Goal: Information Seeking & Learning: Understand process/instructions

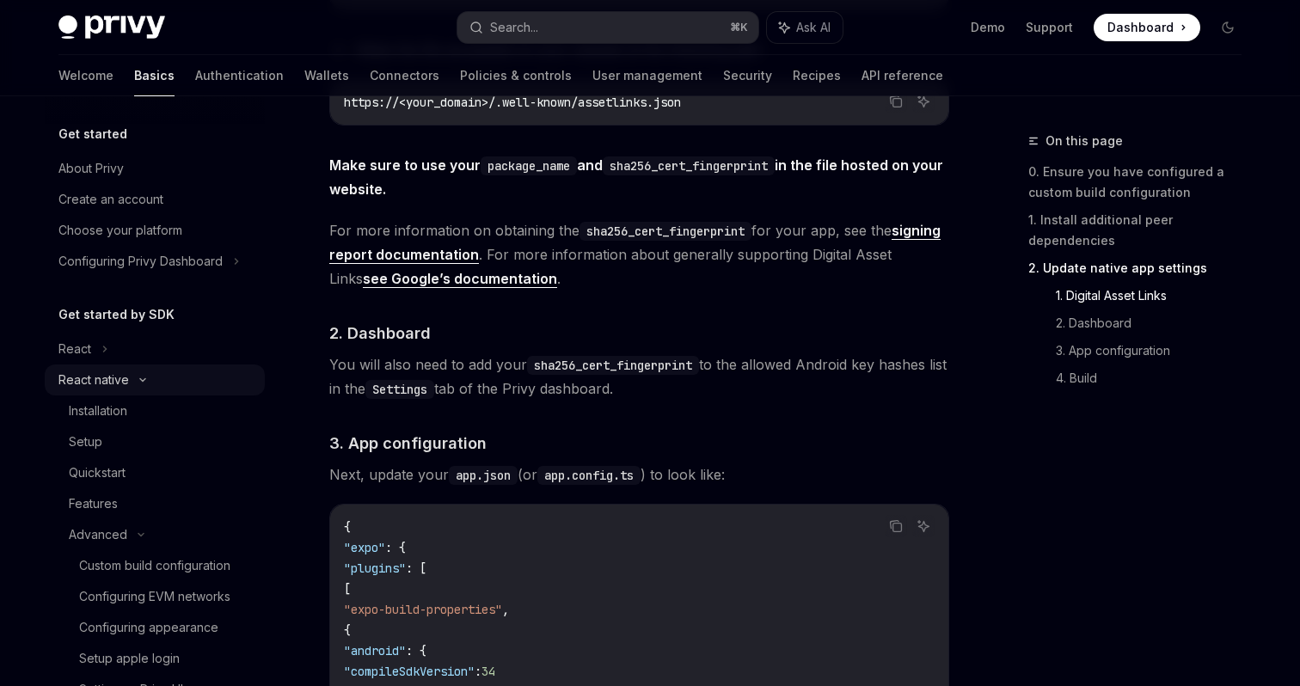
click at [191, 380] on div "React native" at bounding box center [155, 380] width 220 height 31
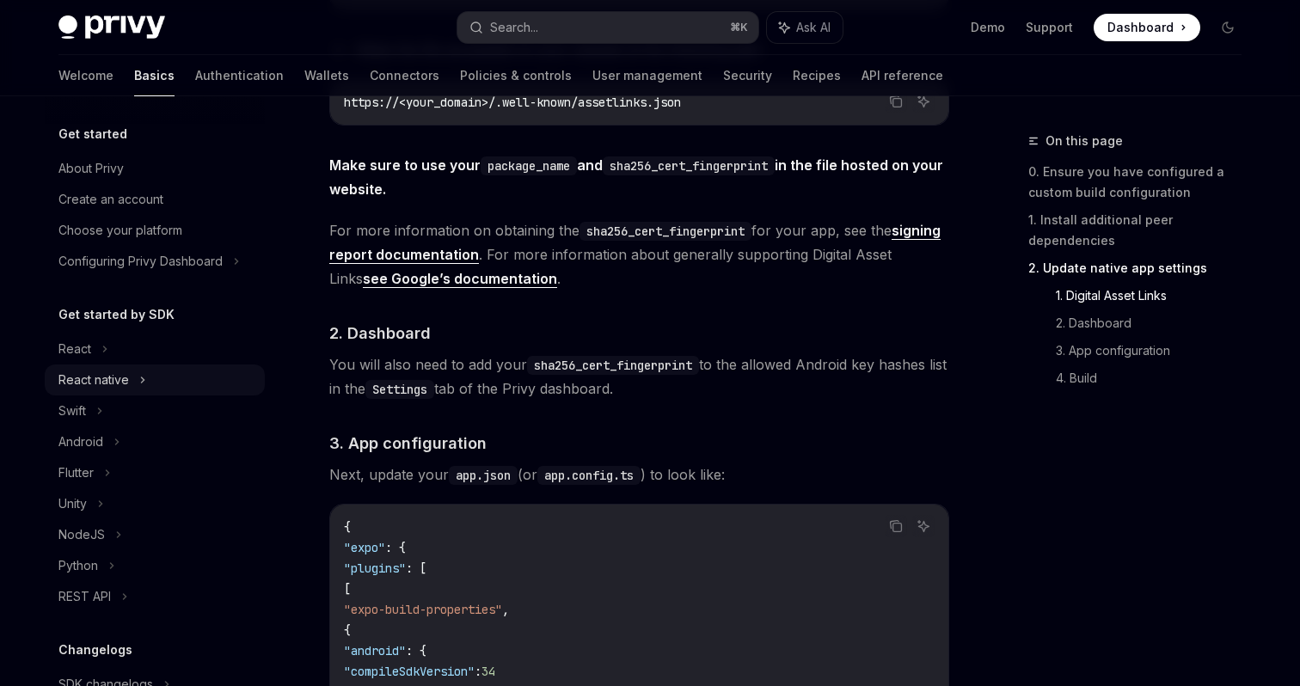
click at [190, 383] on div "React native" at bounding box center [155, 380] width 220 height 31
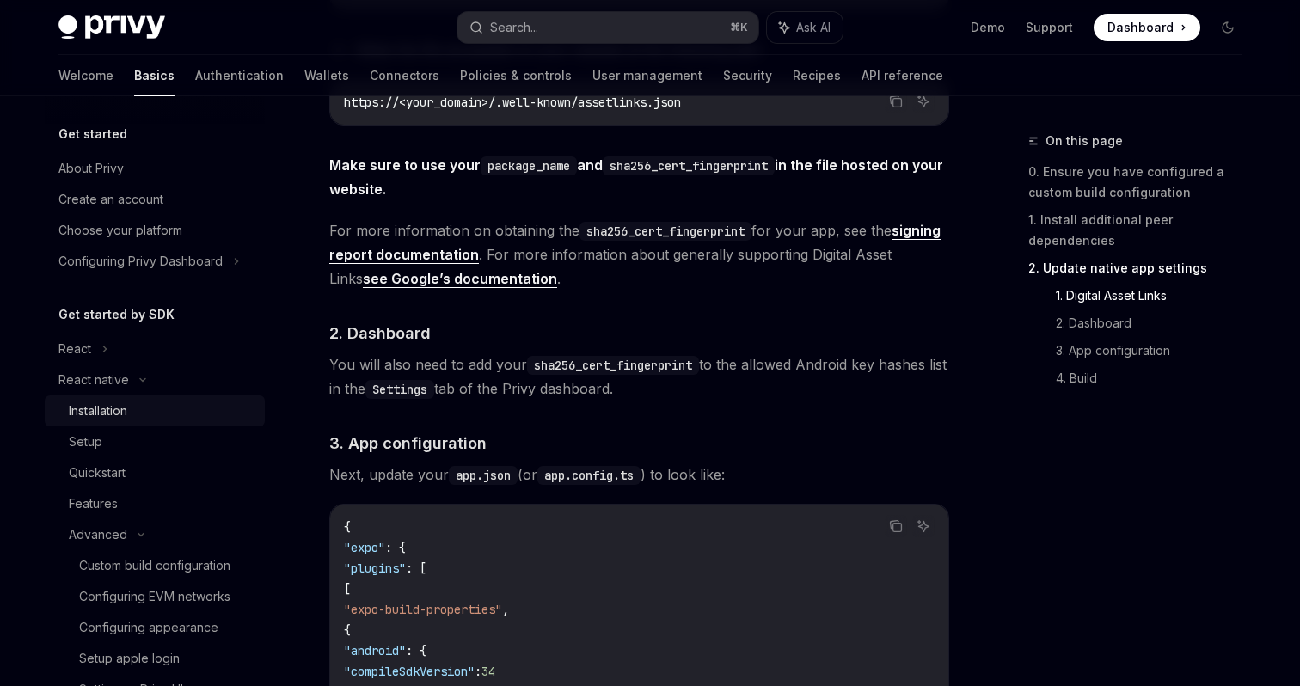
click at [107, 403] on div "Installation" at bounding box center [98, 411] width 58 height 21
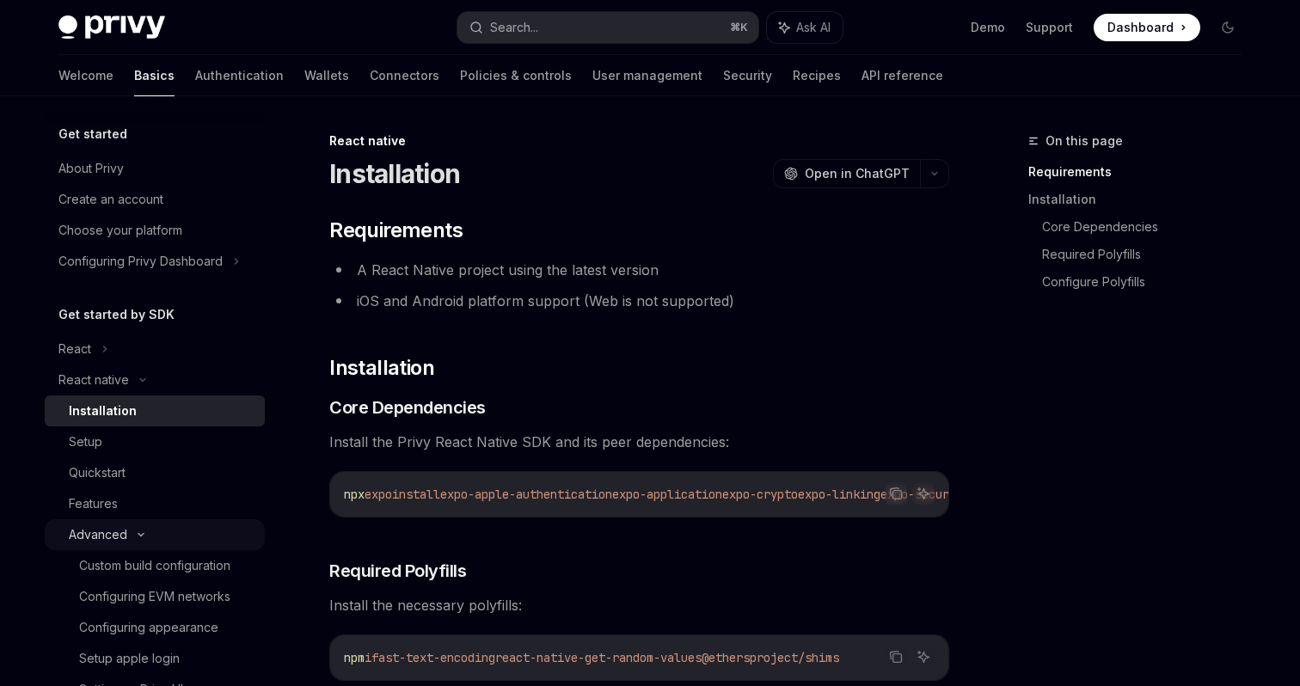
click at [90, 530] on div "Advanced" at bounding box center [98, 534] width 58 height 21
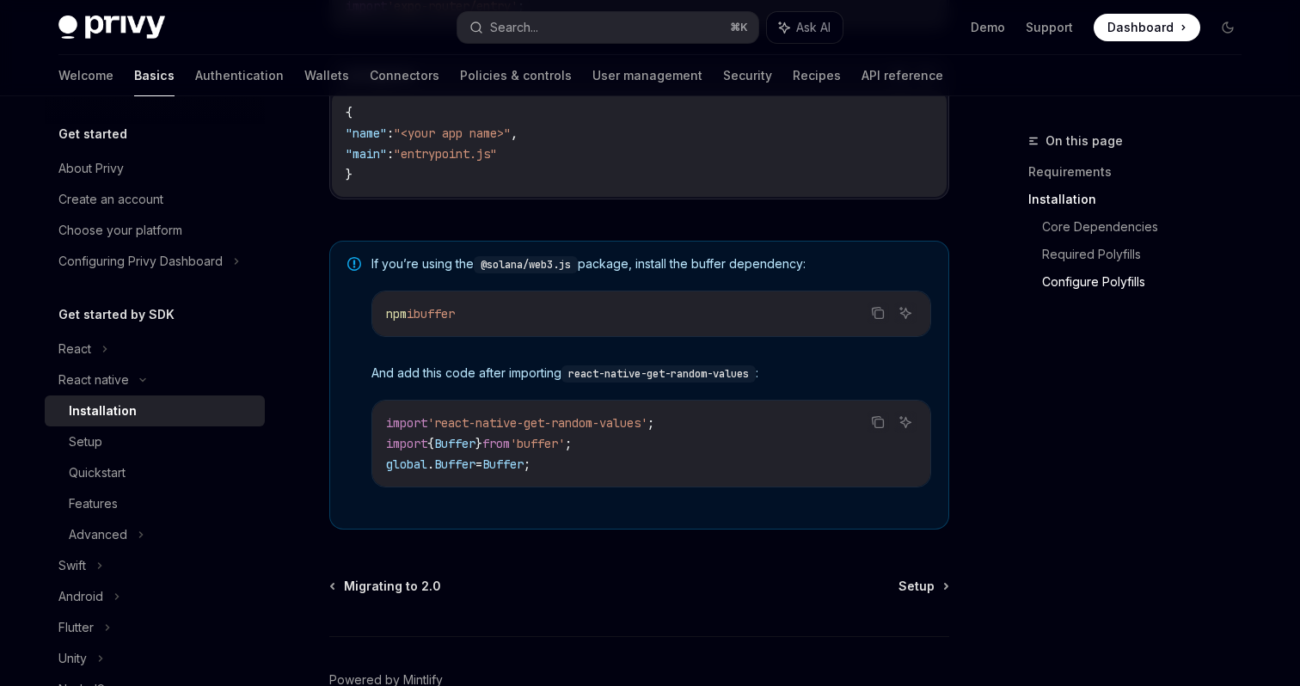
scroll to position [1279, 0]
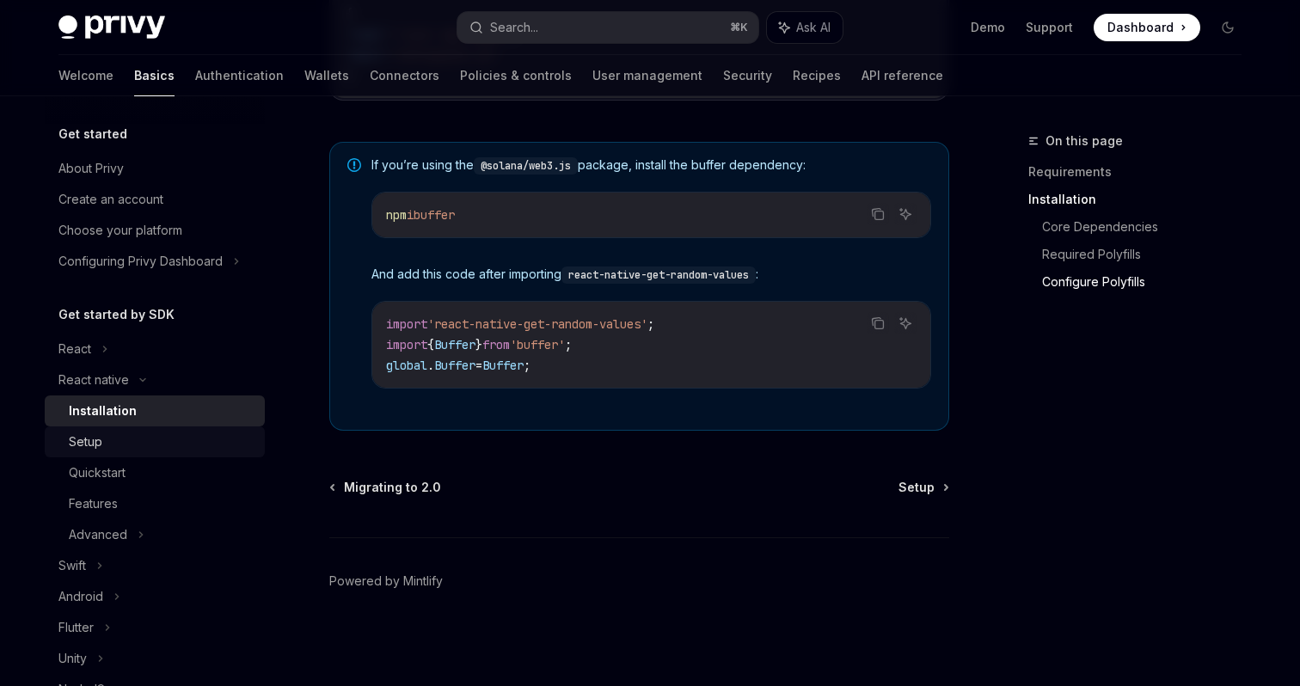
click at [112, 443] on div "Setup" at bounding box center [162, 442] width 186 height 21
type textarea "*"
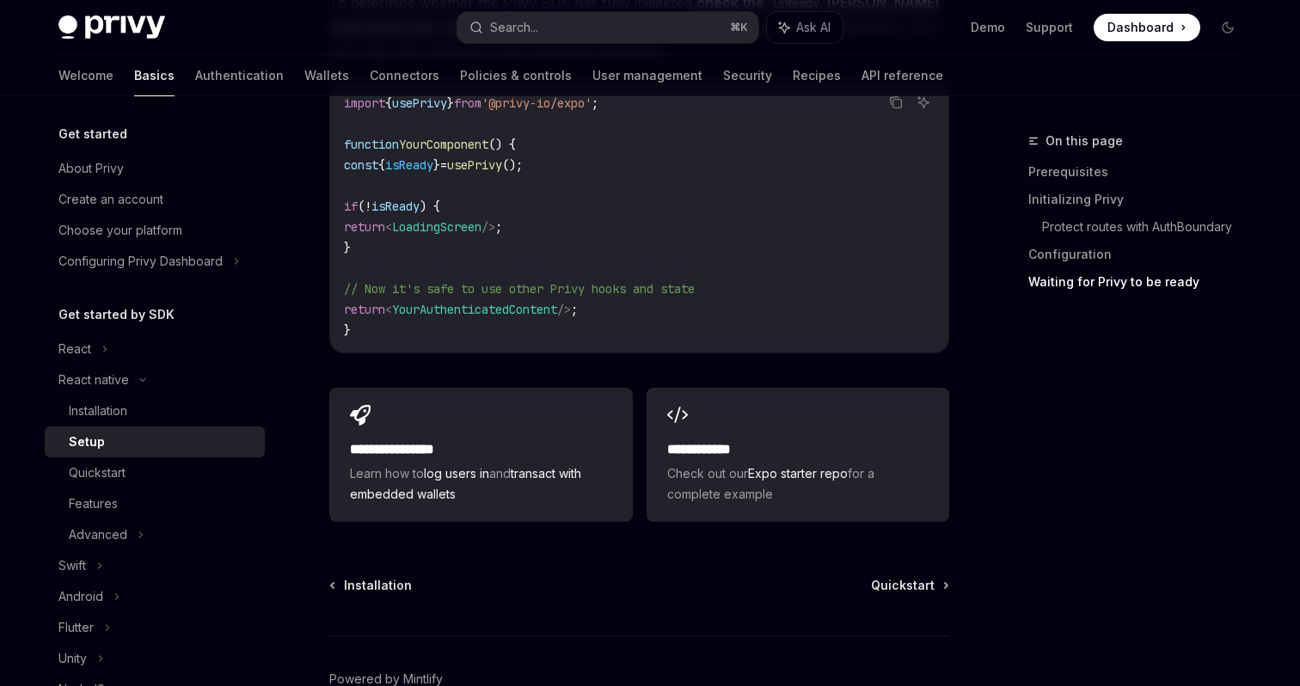
scroll to position [1669, 0]
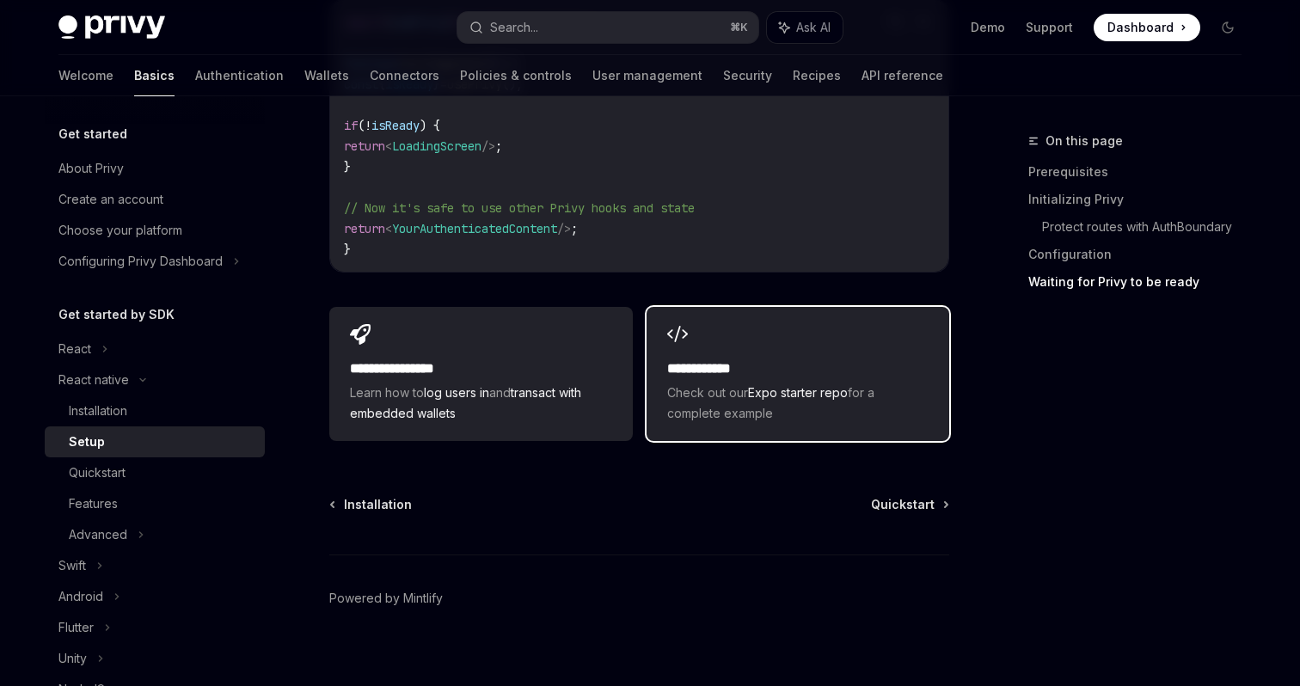
click at [768, 393] on span "Check out our Expo starter repo for a complete example" at bounding box center [797, 403] width 261 height 41
